Goal: Task Accomplishment & Management: Manage account settings

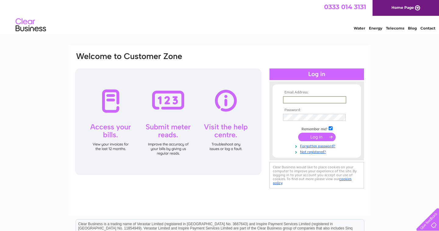
type input "[EMAIL_ADDRESS][DOMAIN_NAME]"
click at [323, 140] on input "submit" at bounding box center [316, 137] width 37 height 9
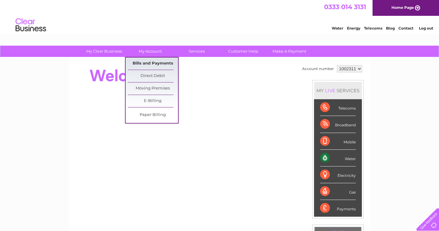
click at [155, 60] on link "Bills and Payments" at bounding box center [153, 64] width 50 height 12
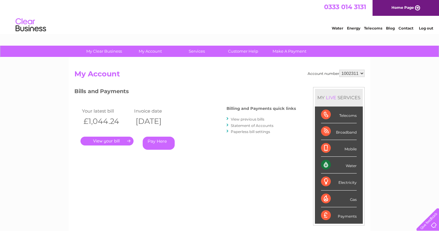
click at [106, 142] on link "." at bounding box center [106, 141] width 53 height 9
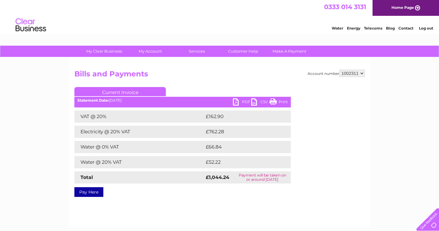
click at [239, 104] on link "PDF" at bounding box center [242, 102] width 18 height 9
click at [359, 70] on select "1002311 1063284 1151955" at bounding box center [351, 73] width 25 height 7
select select "1151955"
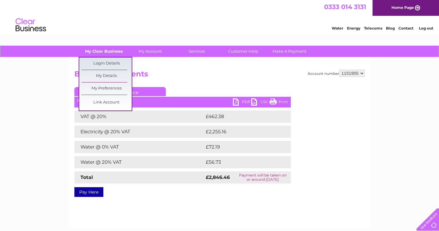
click at [93, 50] on link "My Clear Business" at bounding box center [104, 51] width 50 height 11
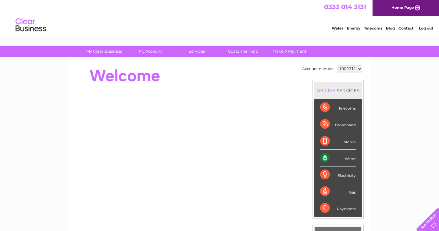
select select "1151955"
